Goal: Information Seeking & Learning: Learn about a topic

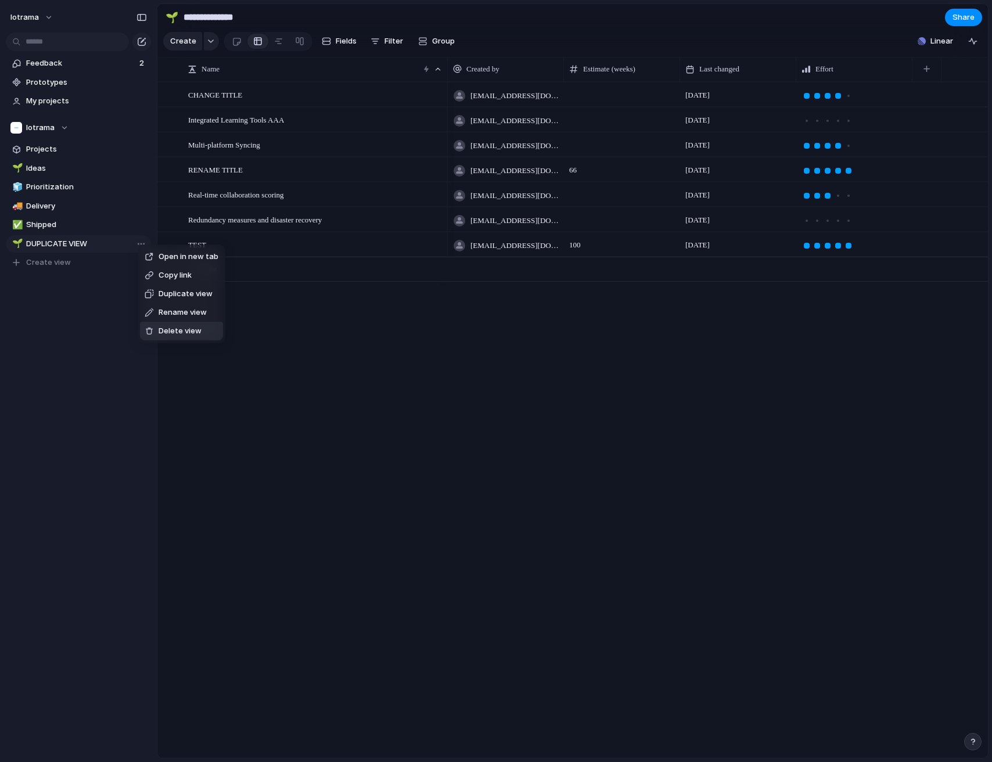
click at [260, 364] on div "Open in new tab Copy link Duplicate view Rename view Delete view" at bounding box center [496, 381] width 992 height 762
click at [972, 44] on div "button" at bounding box center [972, 41] width 9 height 9
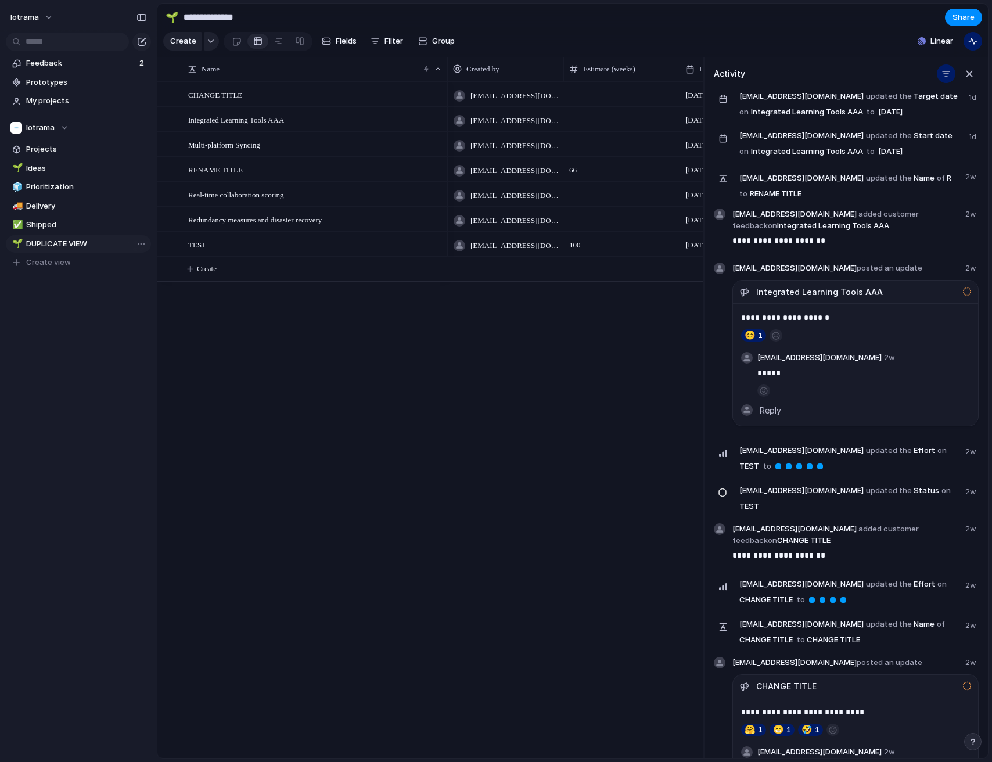
scroll to position [368, 0]
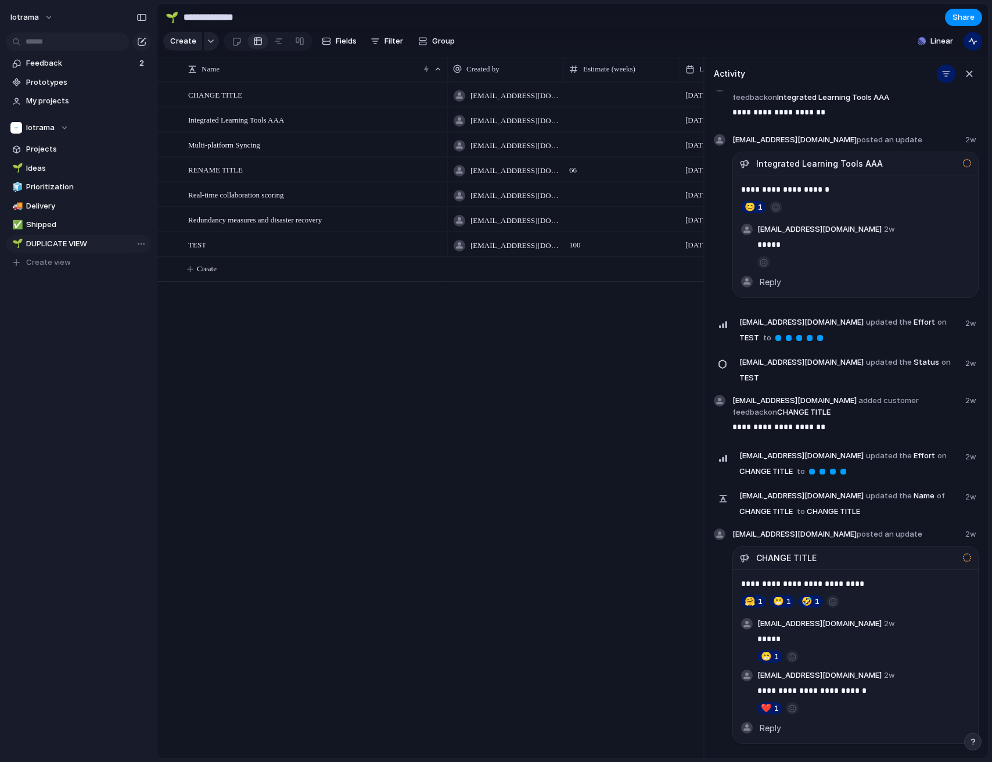
click at [806, 412] on span "fevohik416@iotrama.com added customer feedback on CHANGE TITLE" at bounding box center [845, 406] width 226 height 23
click at [894, 384] on span "fevohik416@iotrama.com updated the Status on TEST" at bounding box center [848, 370] width 219 height 31
click at [761, 384] on link "TEST" at bounding box center [749, 378] width 23 height 16
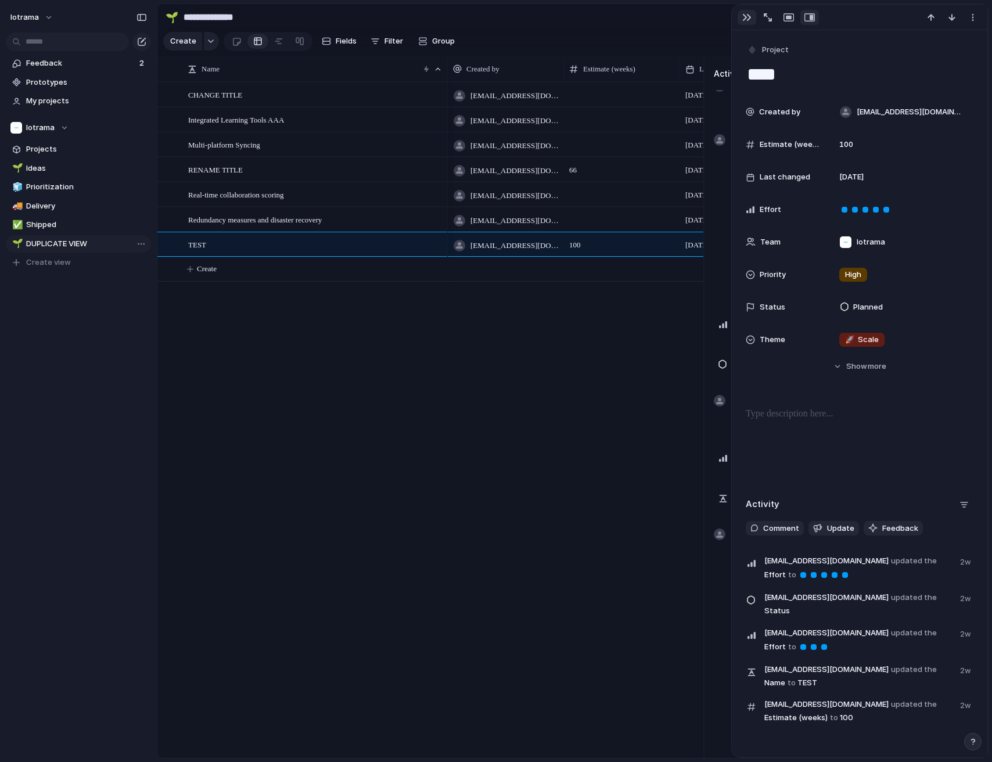
click at [752, 17] on button "button" at bounding box center [747, 17] width 19 height 15
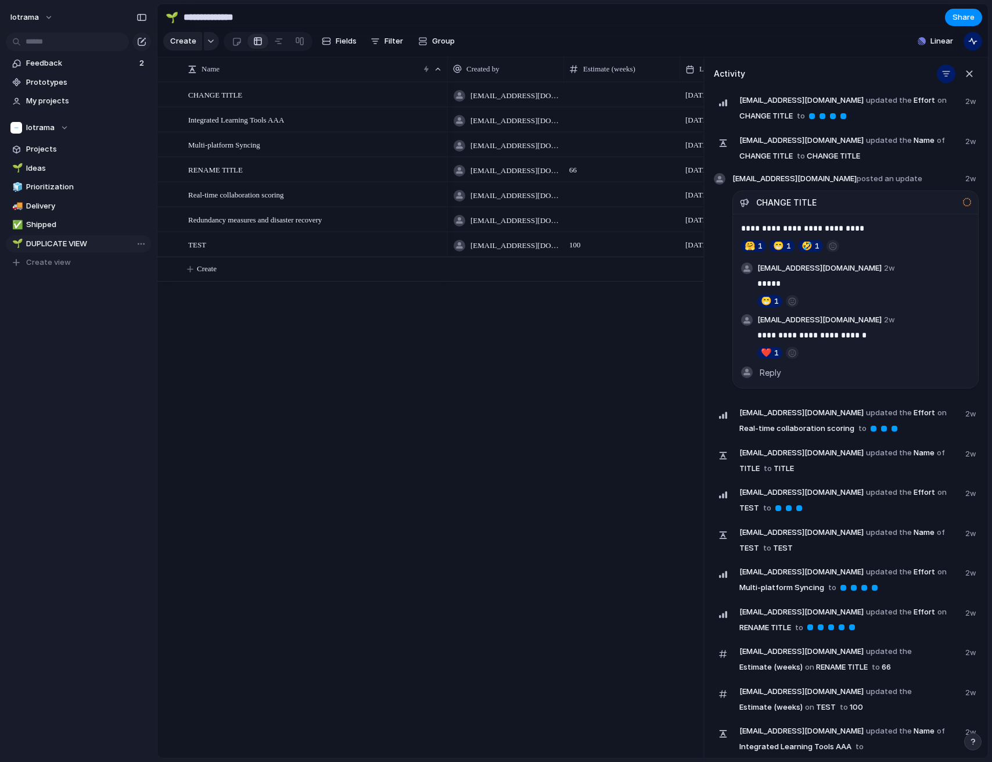
scroll to position [727, 0]
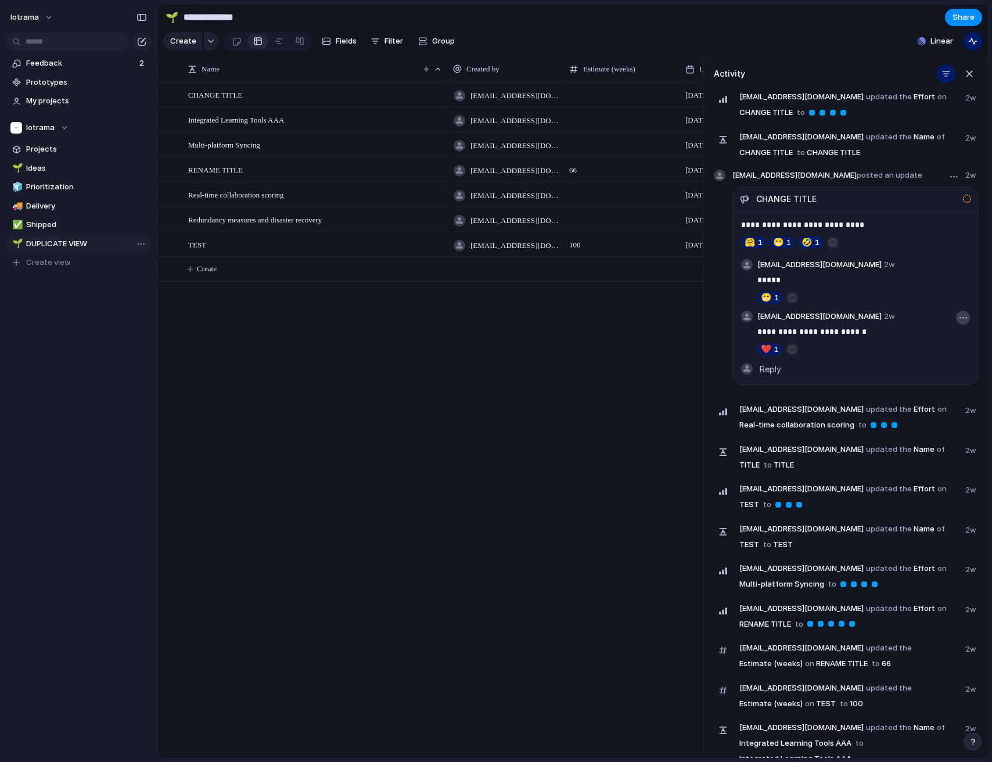
click at [962, 325] on button "button" at bounding box center [963, 318] width 14 height 14
click at [962, 328] on div "Edit Delete" at bounding box center [496, 381] width 992 height 762
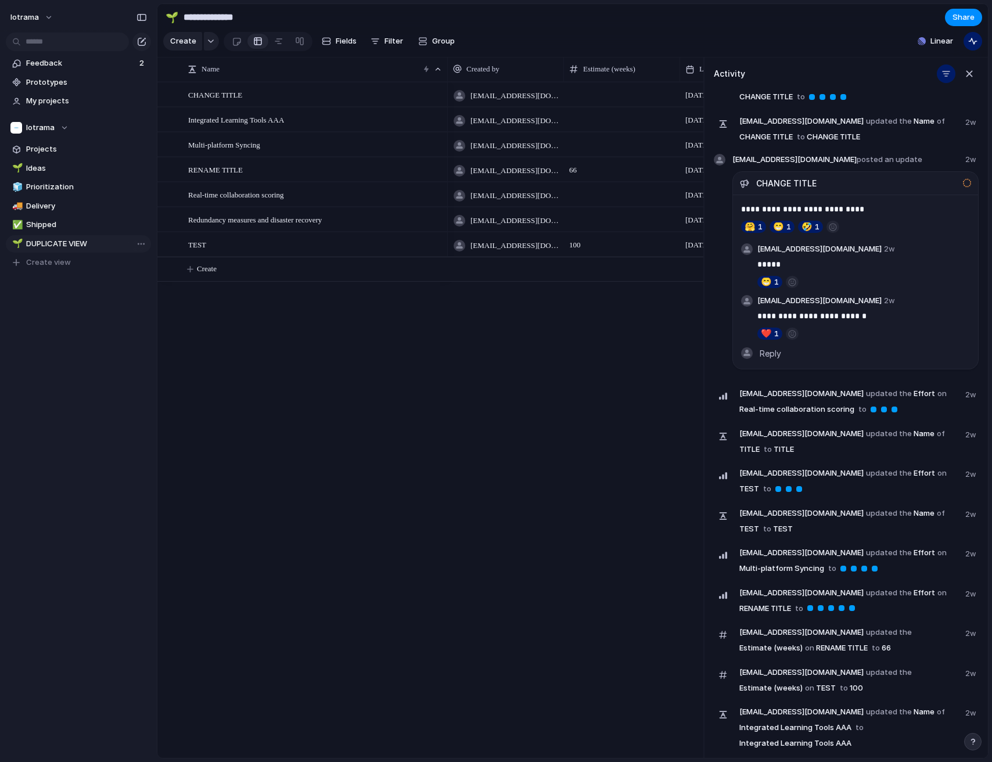
click at [788, 595] on span "fevohik416@iotrama.com" at bounding box center [801, 593] width 124 height 12
click at [784, 565] on link "Multi-platform Syncing" at bounding box center [782, 568] width 88 height 16
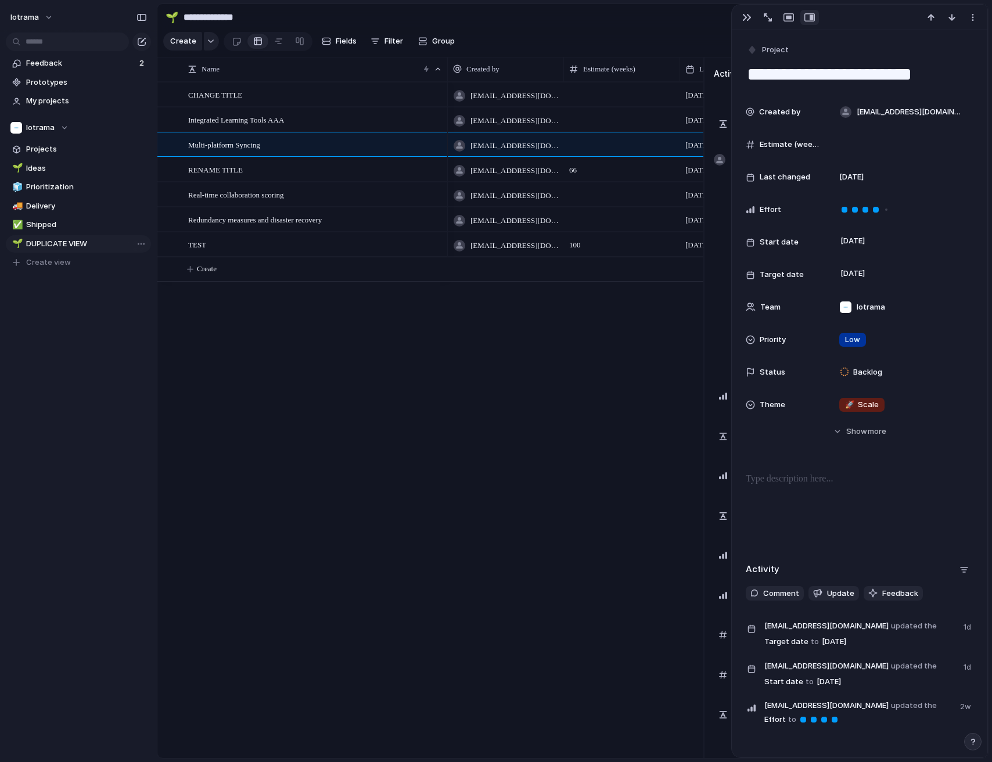
click at [548, 639] on div "fevohik416@iotrama.com 22 August fevohik416@iotrama.com 4 September fevohik416@…" at bounding box center [576, 420] width 256 height 676
click at [747, 15] on div "button" at bounding box center [746, 17] width 9 height 9
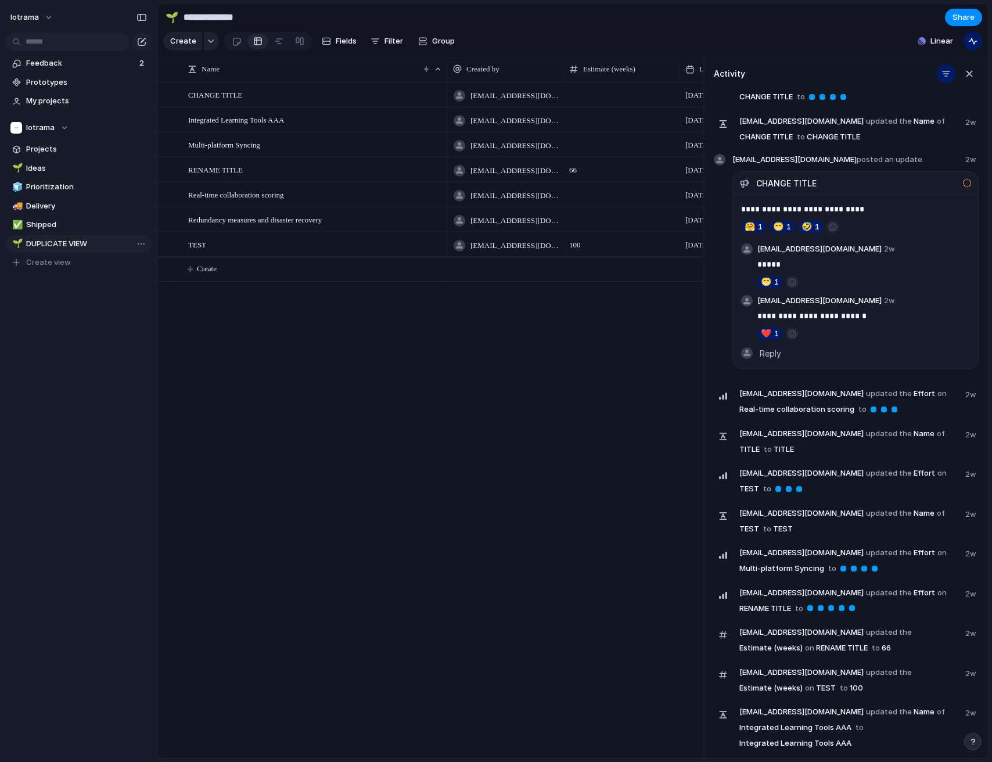
click at [758, 592] on span "fevohik416@iotrama.com" at bounding box center [801, 593] width 124 height 12
click at [918, 624] on div "fevohik416@iotrama.com updated the Effort on RENAME TITLE to 2w" at bounding box center [846, 606] width 265 height 40
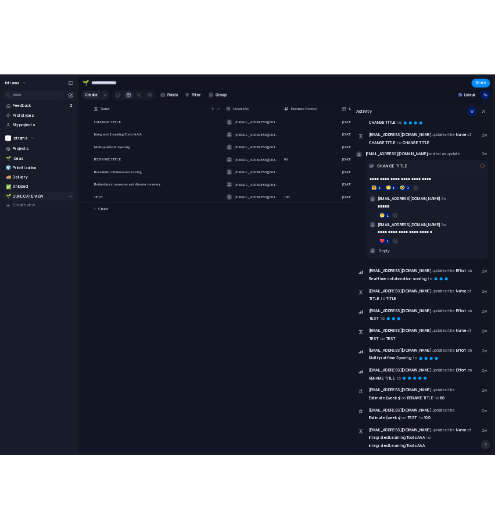
scroll to position [752, 0]
